Goal: Task Accomplishment & Management: Manage account settings

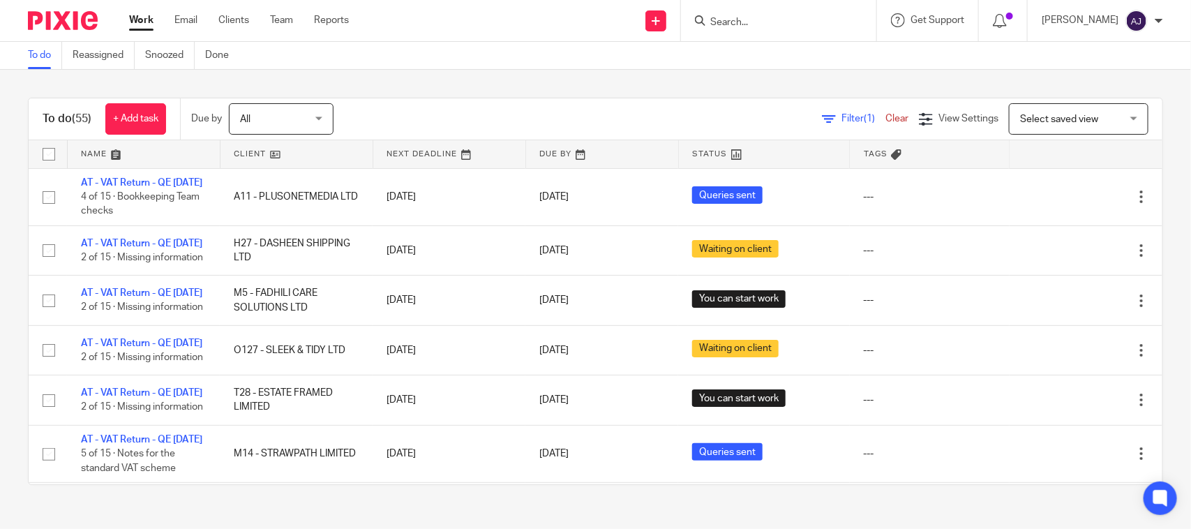
click at [513, 109] on div "Filter (1) Clear View Settings View Settings (1) Filters Clear Save Manage save…" at bounding box center [760, 118] width 804 height 31
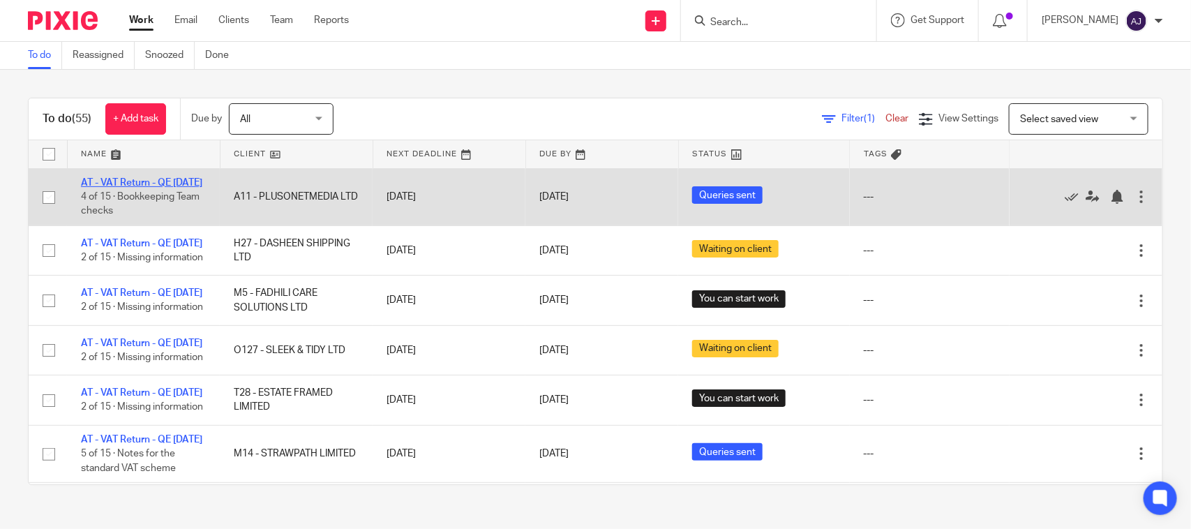
click at [165, 186] on link "AT - VAT Return - QE 31-07-2025" at bounding box center [141, 183] width 121 height 10
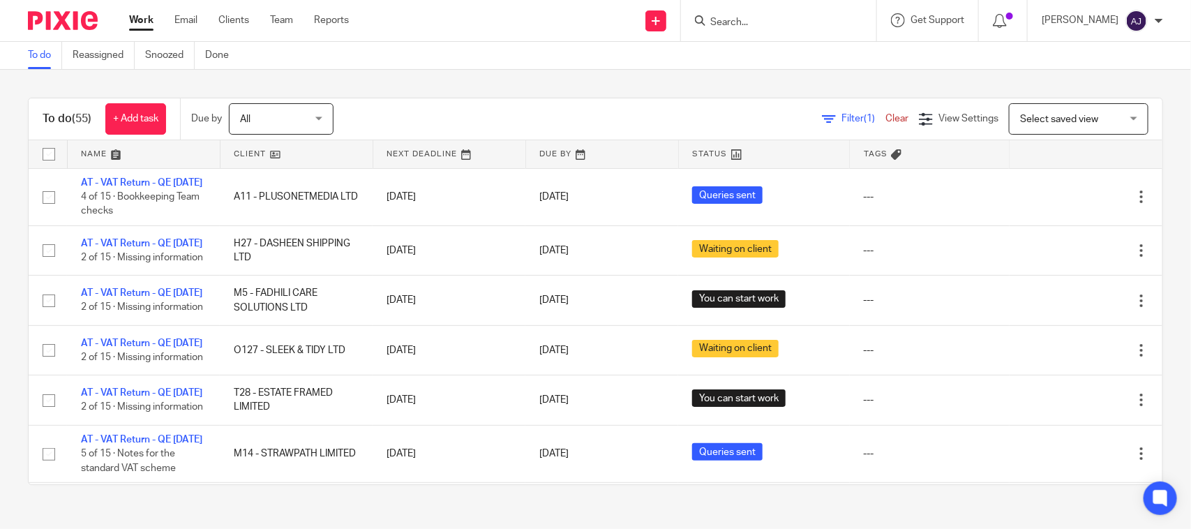
click at [527, 92] on div "To do (55) + Add task Due by All All Today Tomorrow This week Next week This mo…" at bounding box center [595, 291] width 1191 height 443
click at [496, 108] on div "Filter (1) Clear View Settings View Settings (1) Filters Clear Save Manage save…" at bounding box center [760, 118] width 804 height 31
click at [494, 85] on div "To do (55) + Add task Due by All All Today Tomorrow This week Next week This mo…" at bounding box center [595, 291] width 1191 height 443
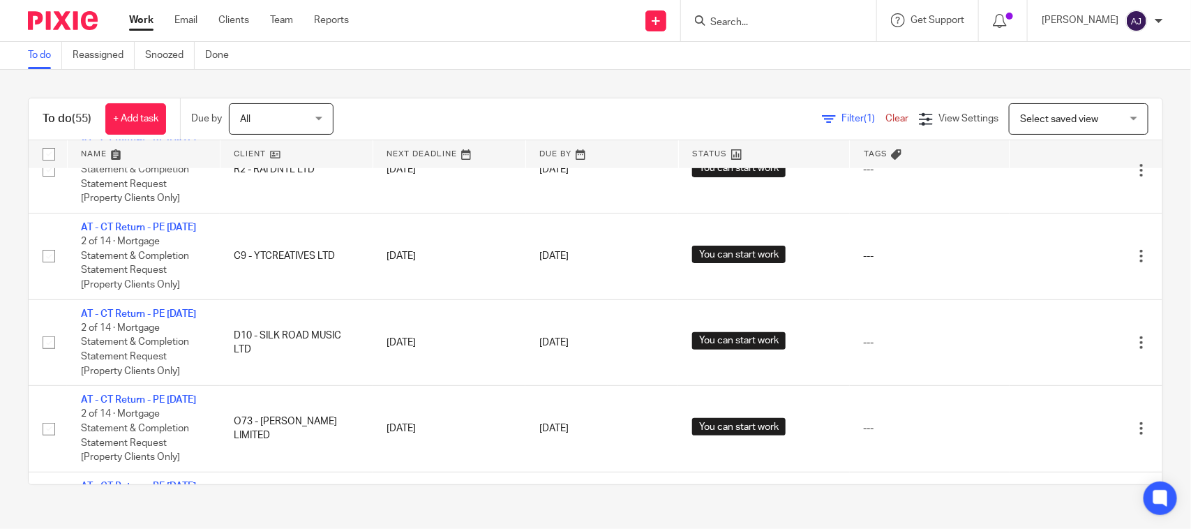
scroll to position [2568, 0]
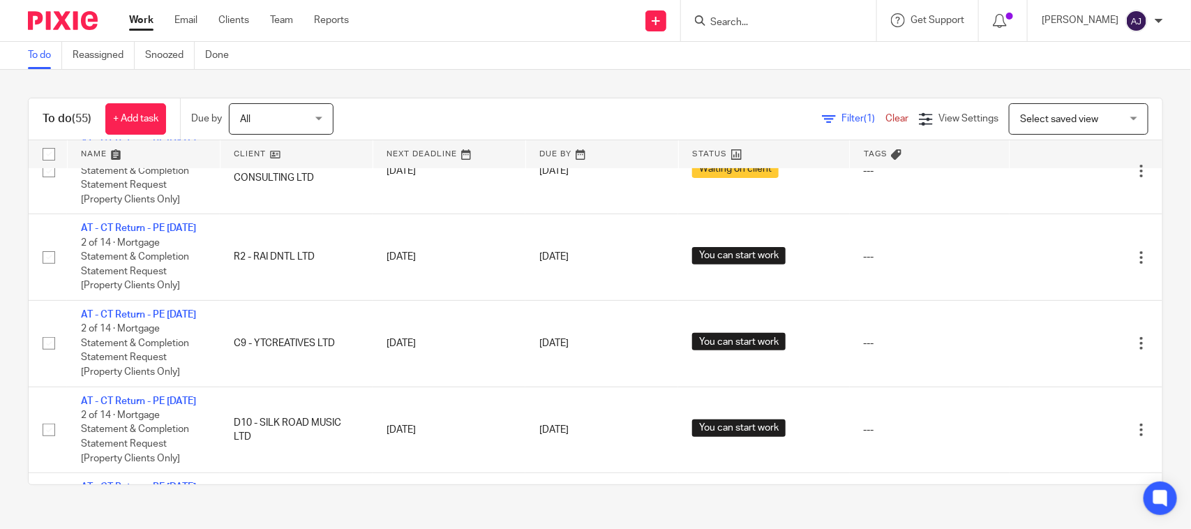
click at [746, 59] on div "To do Reassigned Snoozed Done" at bounding box center [595, 56] width 1191 height 28
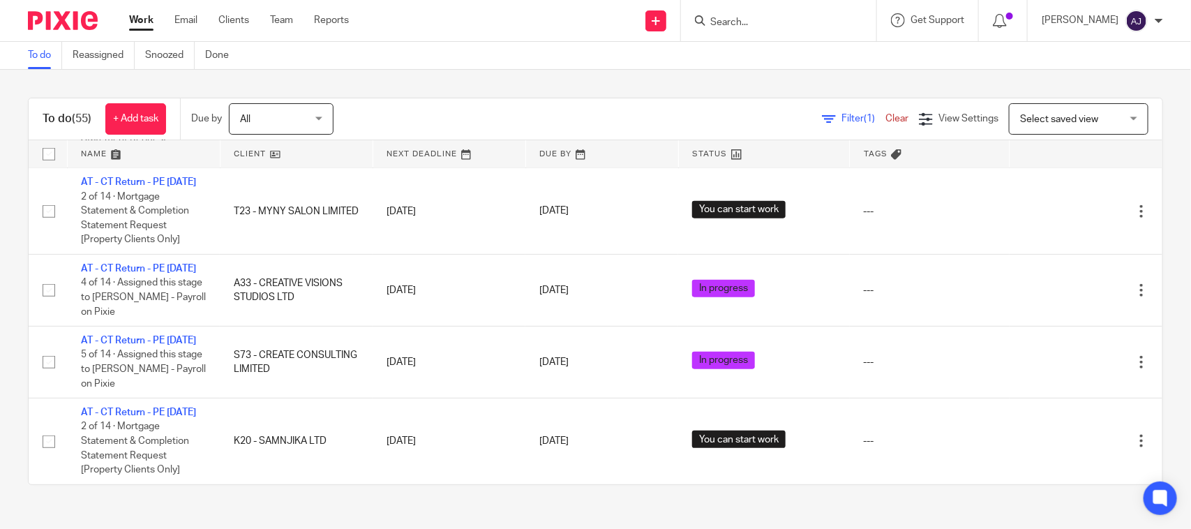
scroll to position [3789, 0]
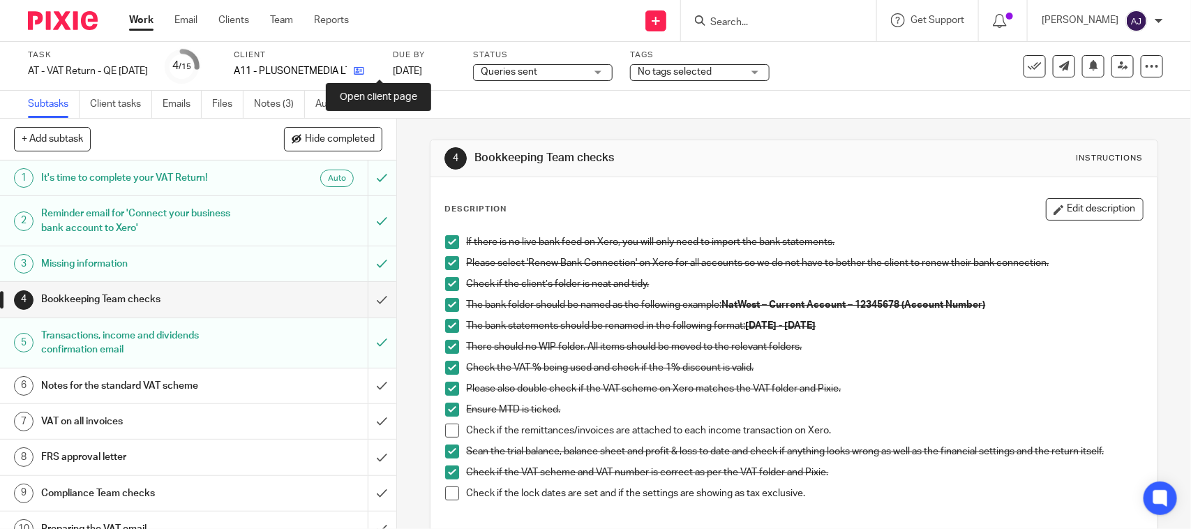
click at [364, 66] on icon at bounding box center [359, 71] width 10 height 10
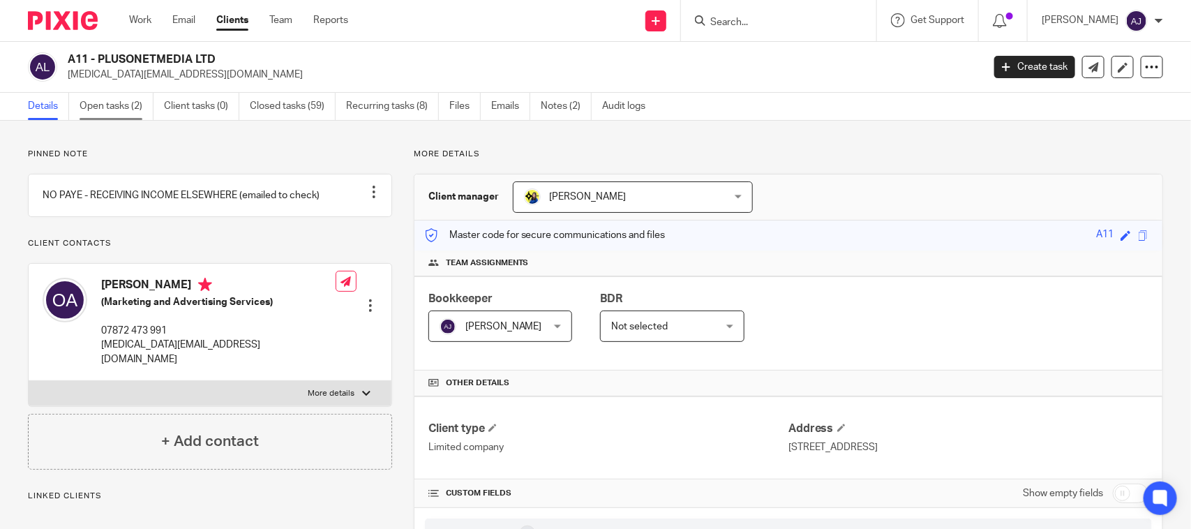
click at [119, 109] on link "Open tasks (2)" at bounding box center [117, 106] width 74 height 27
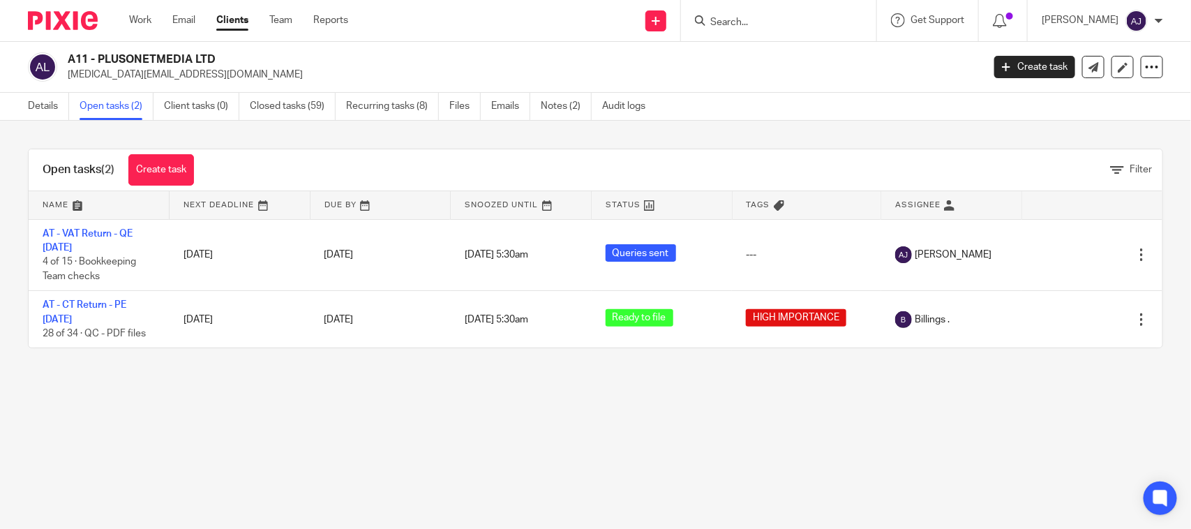
click at [657, 413] on main "A11 - PLUSONETMEDIA LTD [MEDICAL_DATA][EMAIL_ADDRESS][DOMAIN_NAME] Create task …" at bounding box center [595, 264] width 1191 height 529
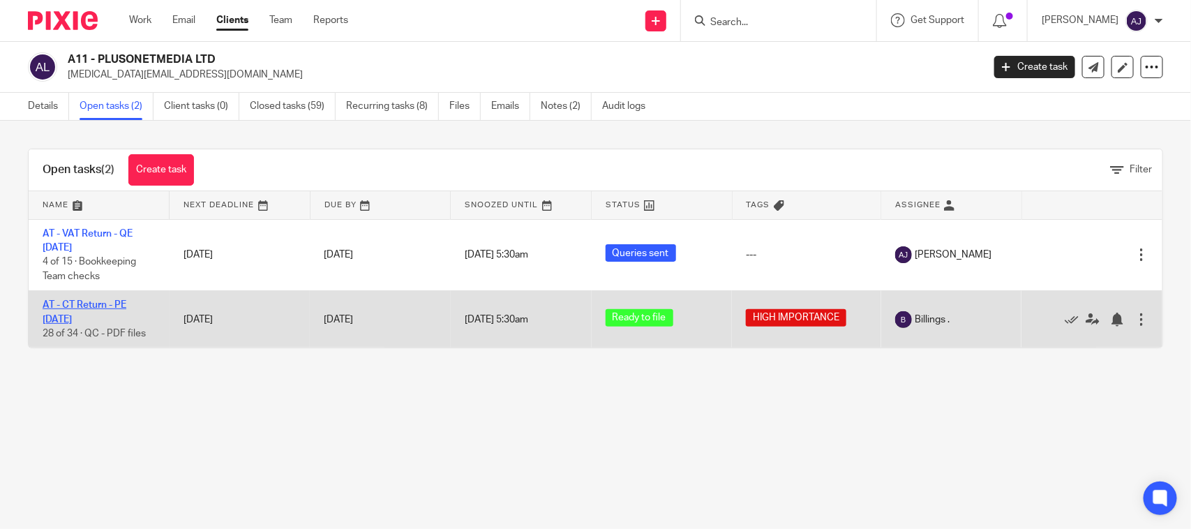
click at [107, 301] on link "AT - CT Return - PE [DATE]" at bounding box center [85, 312] width 84 height 24
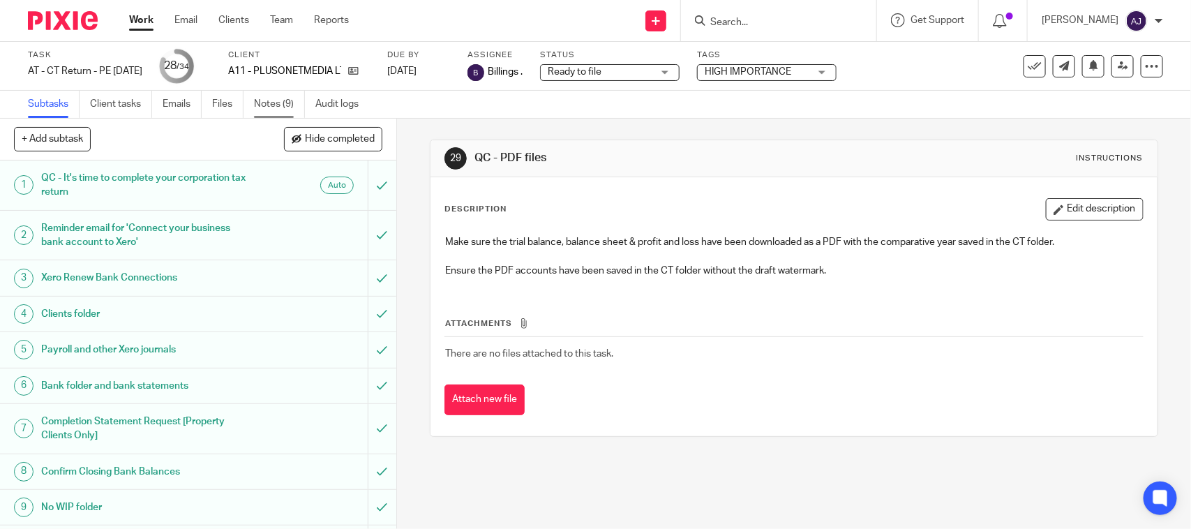
click at [290, 107] on link "Notes (9)" at bounding box center [279, 104] width 51 height 27
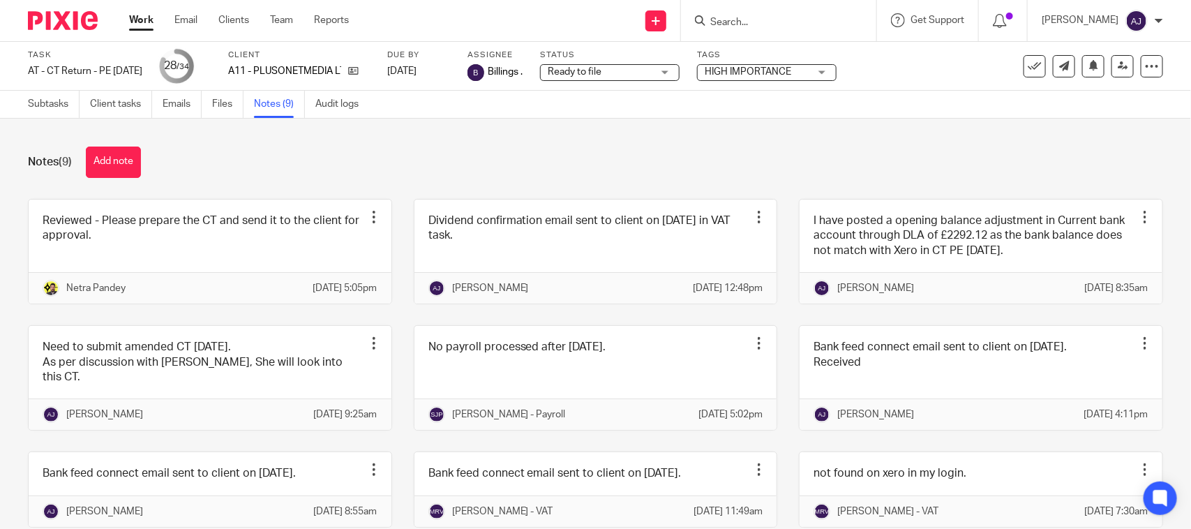
drag, startPoint x: 705, startPoint y: 188, endPoint x: 695, endPoint y: 167, distance: 23.1
click at [705, 186] on div "Notes (9) Add note Reviewed - Please prepare the CT and send it to the client f…" at bounding box center [595, 324] width 1191 height 410
click at [405, 185] on div "Notes (9) Add note Reviewed - Please prepare the CT and send it to the client f…" at bounding box center [595, 324] width 1191 height 410
click at [625, 133] on div "Notes (9) Add note Reviewed - Please prepare the CT and send it to the client f…" at bounding box center [595, 324] width 1191 height 410
click at [468, 183] on div "Notes (9) Add note Reviewed - Please prepare the CT and send it to the client f…" at bounding box center [595, 324] width 1191 height 410
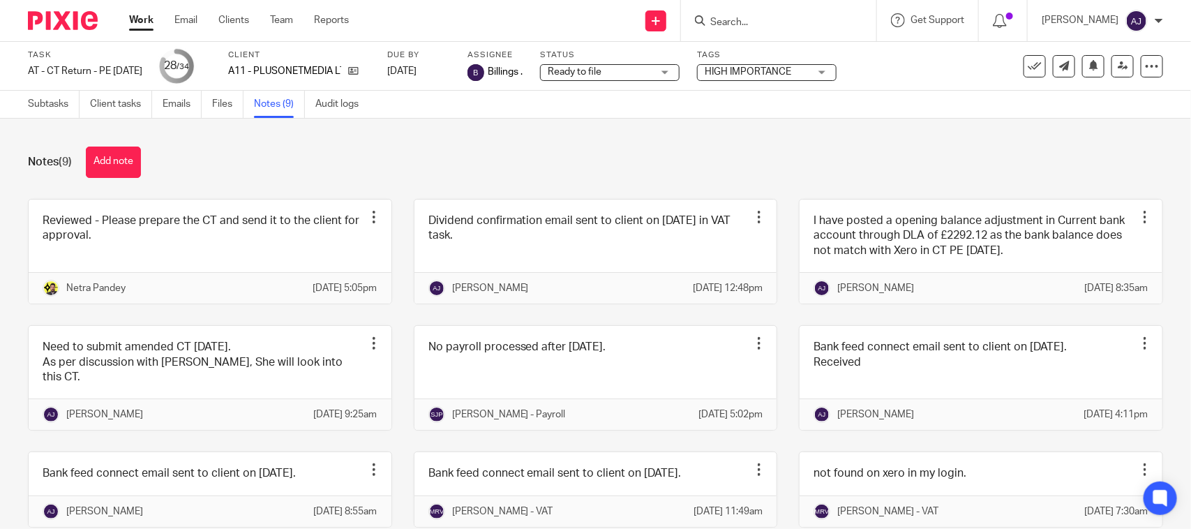
click at [551, 145] on div "Notes (9) Add note Reviewed - Please prepare the CT and send it to the client f…" at bounding box center [595, 324] width 1191 height 410
click at [565, 144] on div "Notes (9) Add note Reviewed - Please prepare the CT and send it to the client f…" at bounding box center [595, 324] width 1191 height 410
click at [583, 154] on div "Notes (9) Add note" at bounding box center [595, 162] width 1135 height 31
click at [733, 143] on div "Notes (9) Add note Reviewed - Please prepare the CT and send it to the client f…" at bounding box center [595, 324] width 1191 height 410
